Goal: Information Seeking & Learning: Learn about a topic

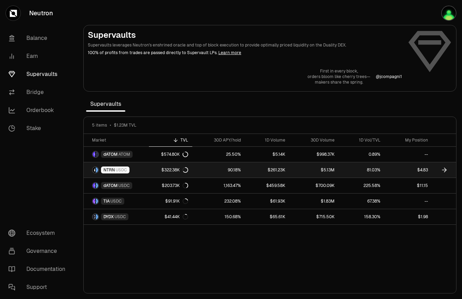
click at [448, 170] on link at bounding box center [444, 170] width 24 height 15
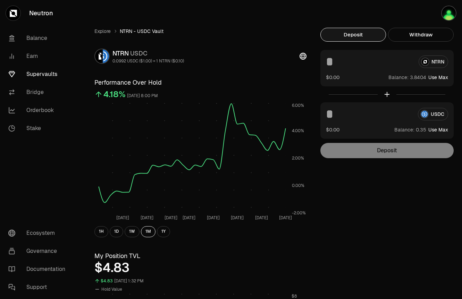
click at [104, 29] on link "Explore" at bounding box center [102, 31] width 16 height 7
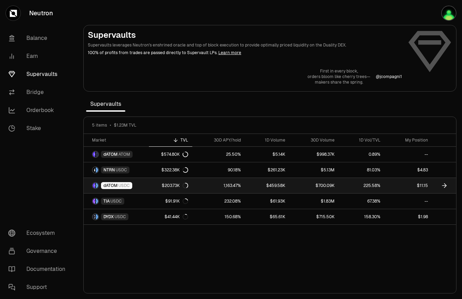
click at [440, 183] on link at bounding box center [444, 185] width 24 height 15
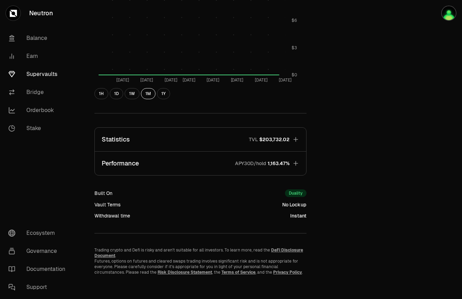
scroll to position [333, 0]
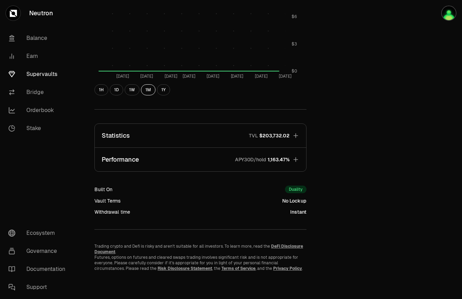
click at [297, 159] on icon "button" at bounding box center [295, 159] width 7 height 7
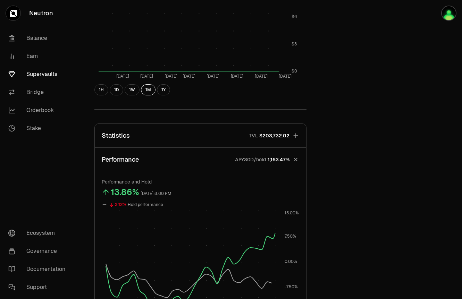
click at [294, 143] on button "Statistics TVL $203,732.02" at bounding box center [201, 136] width 212 height 24
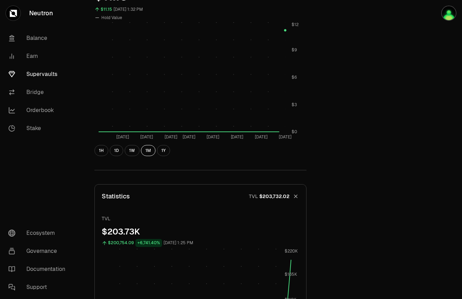
scroll to position [271, 0]
